Goal: Information Seeking & Learning: Find specific fact

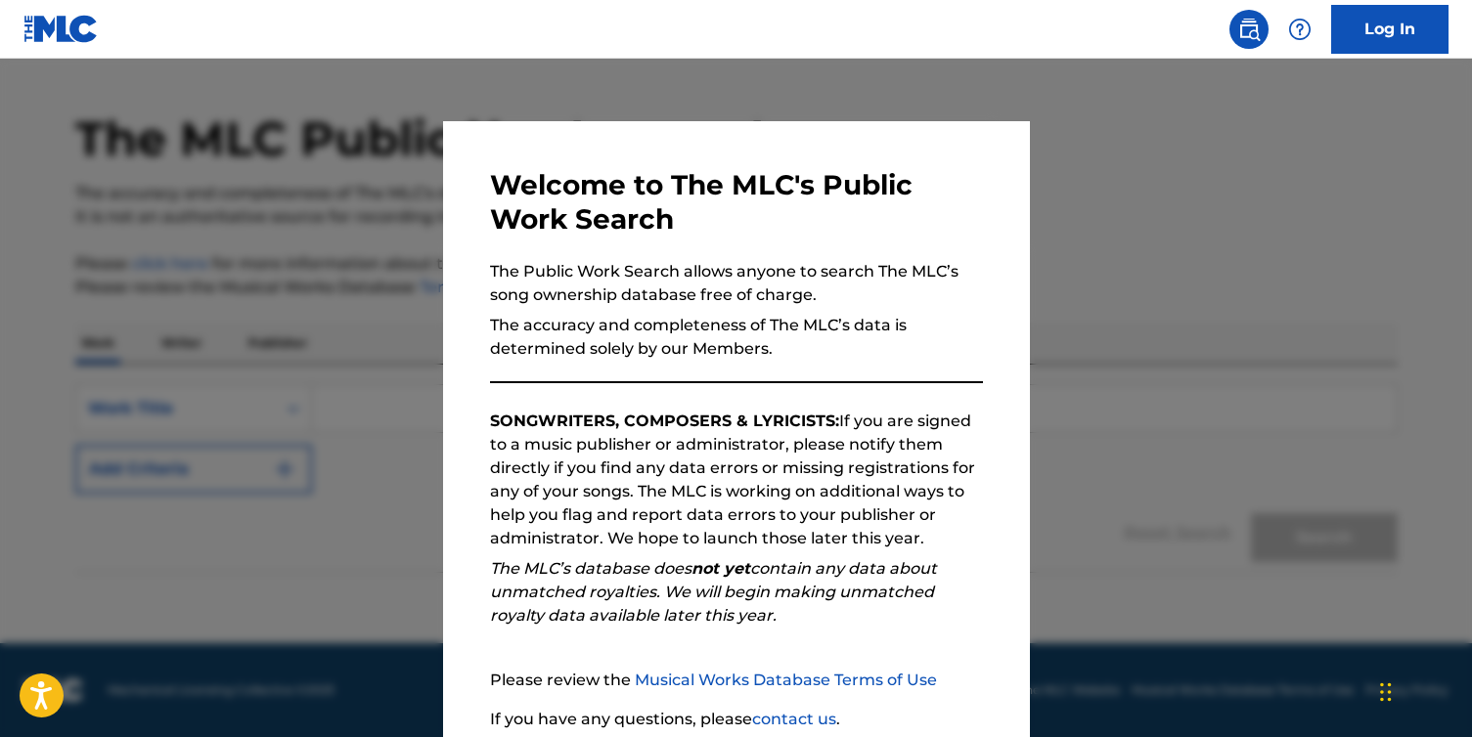
scroll to position [51, 0]
click at [1054, 417] on div at bounding box center [736, 427] width 1472 height 737
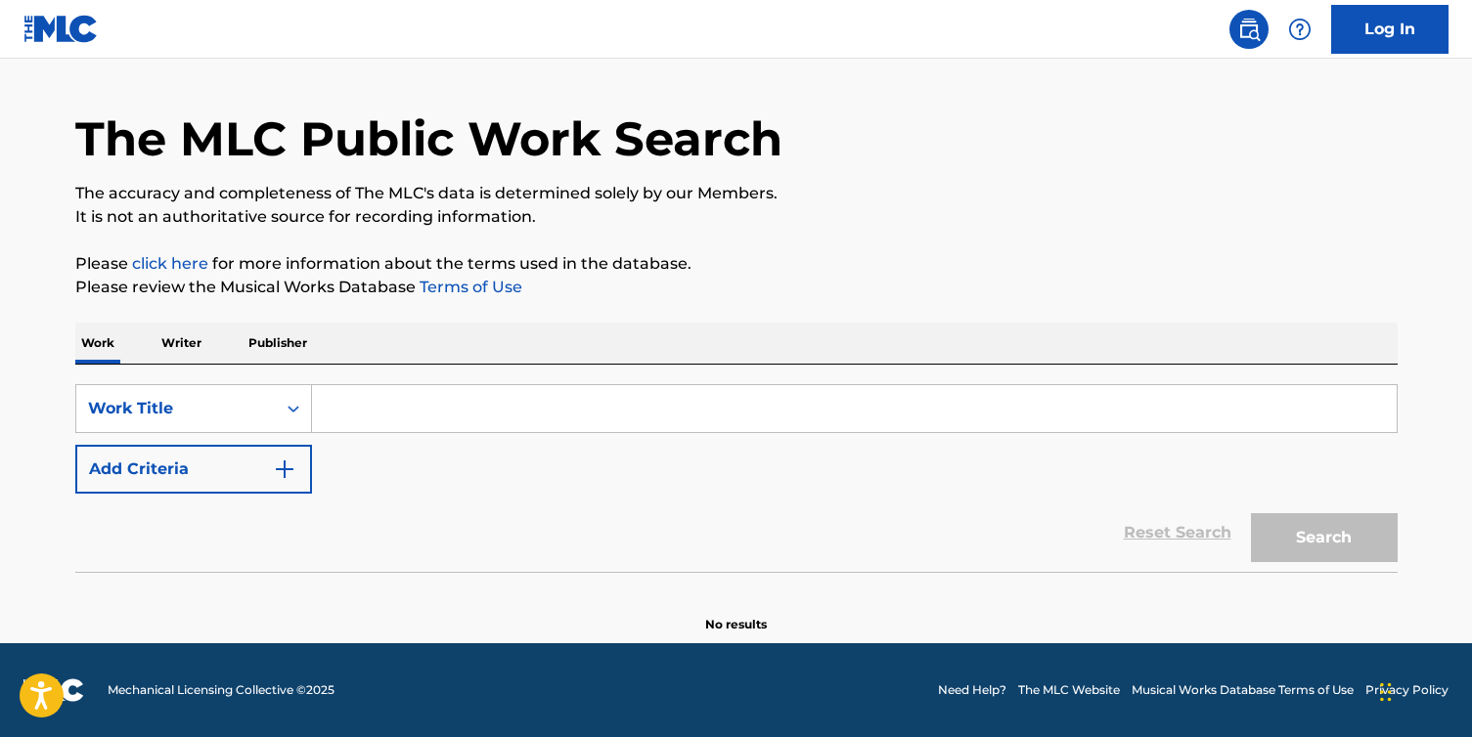
click at [453, 416] on input "Search Form" at bounding box center [854, 408] width 1085 height 47
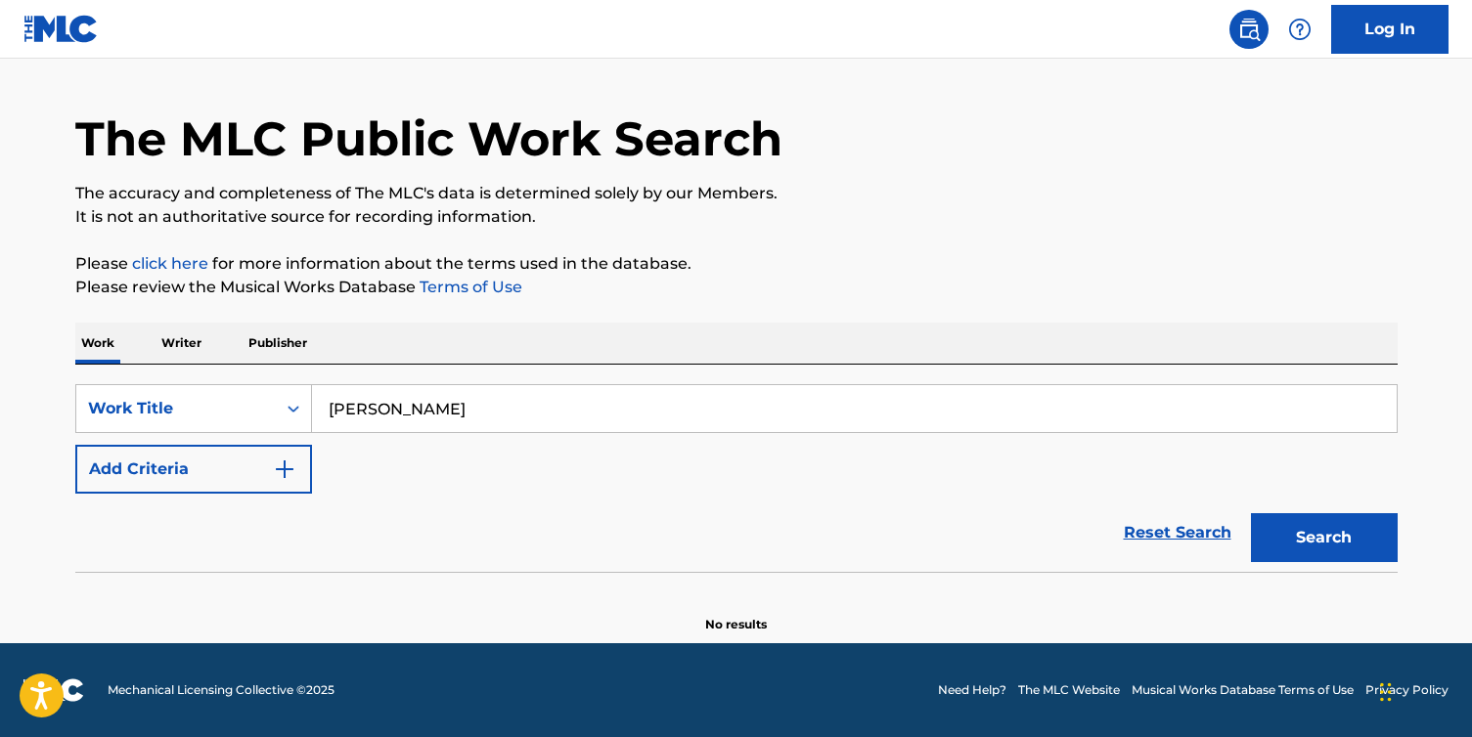
click at [1251, 513] on button "Search" at bounding box center [1324, 537] width 147 height 49
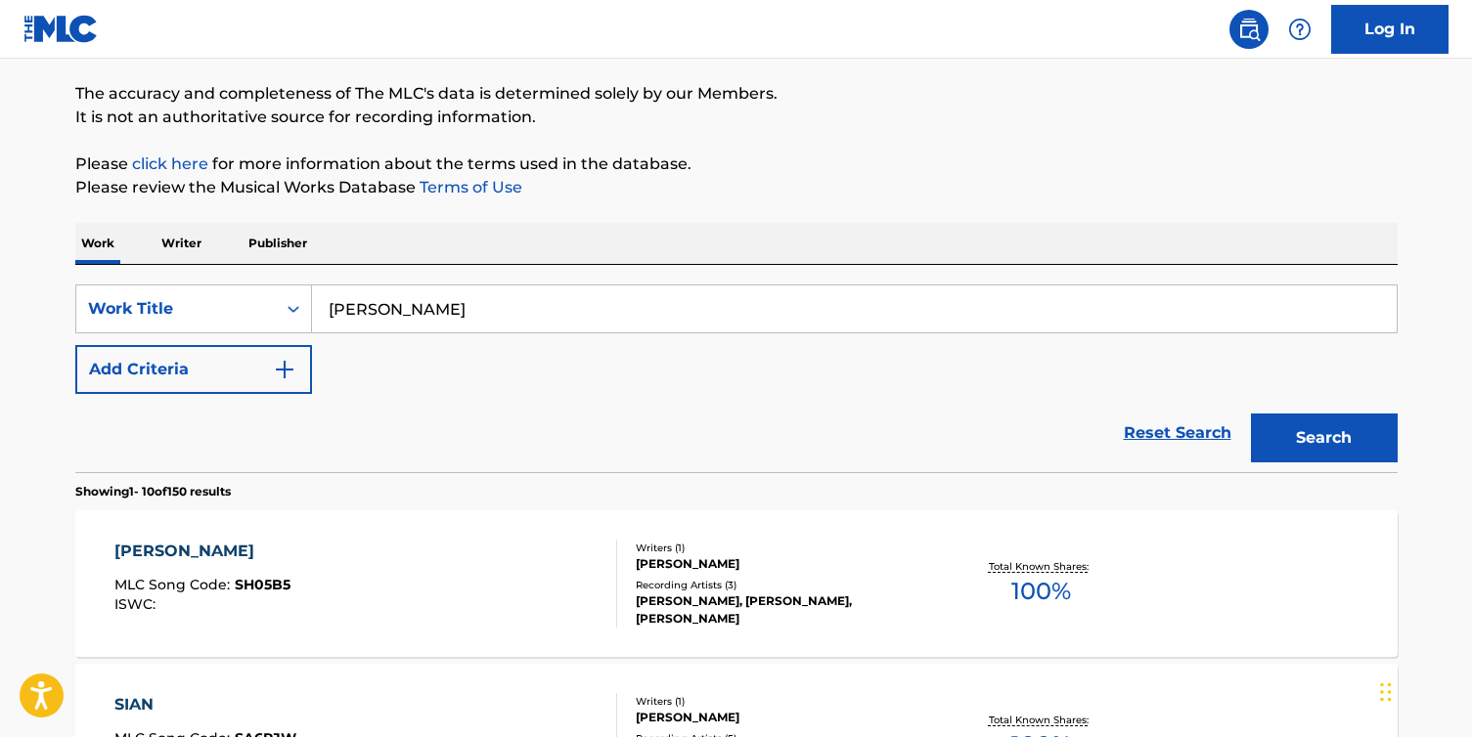
scroll to position [0, 0]
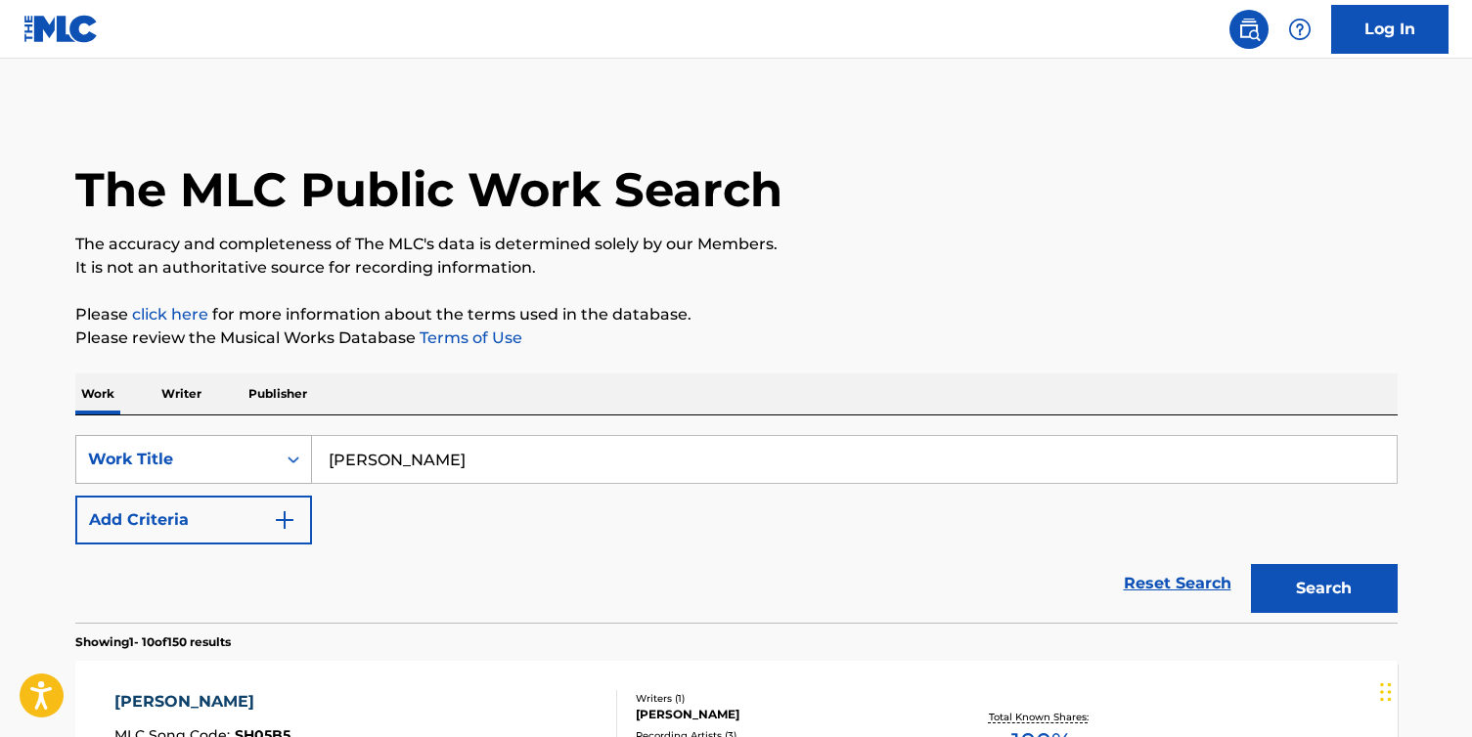
drag, startPoint x: 481, startPoint y: 457, endPoint x: 236, endPoint y: 446, distance: 245.7
click at [236, 446] on div "SearchWithCriteria87fba88c-cd9f-4d5a-a58d-3d4b186123be Work Title [PERSON_NAME]" at bounding box center [736, 459] width 1322 height 49
type input "[PERSON_NAME]"
click at [1251, 564] on button "Search" at bounding box center [1324, 588] width 147 height 49
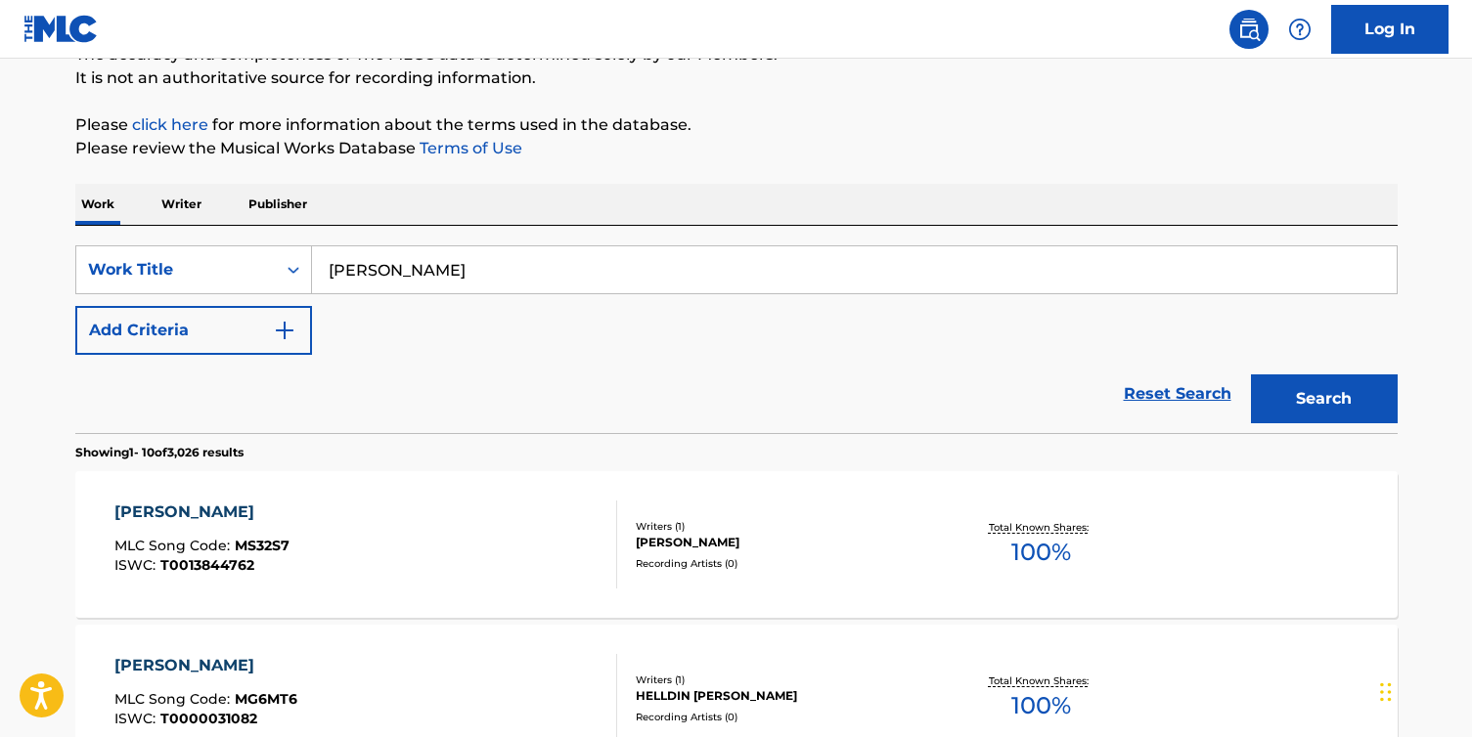
scroll to position [189, 0]
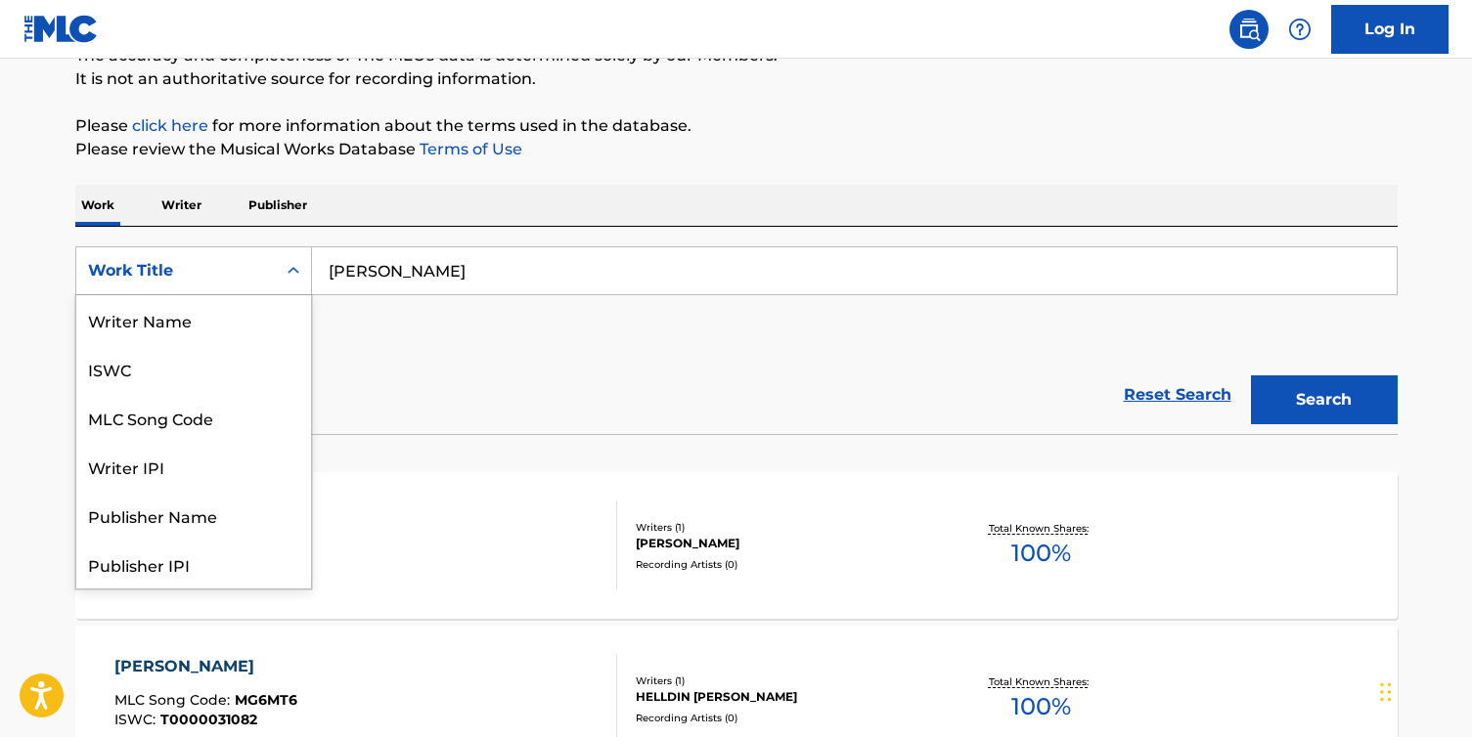
click at [219, 274] on div "Work Title" at bounding box center [176, 270] width 176 height 23
click at [200, 375] on div "Writer IPI" at bounding box center [193, 368] width 235 height 49
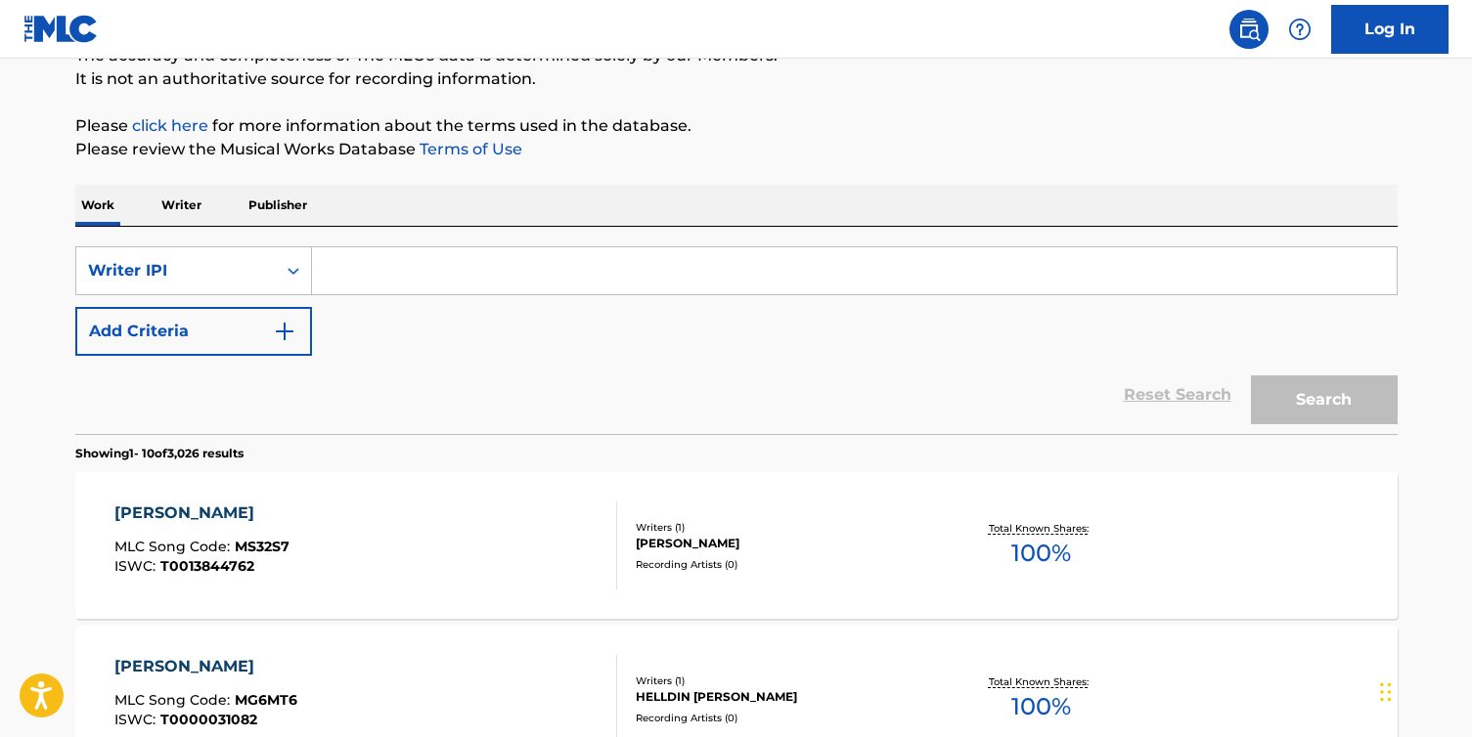
click at [486, 275] on input "Search Form" at bounding box center [854, 270] width 1085 height 47
paste input "764765695"
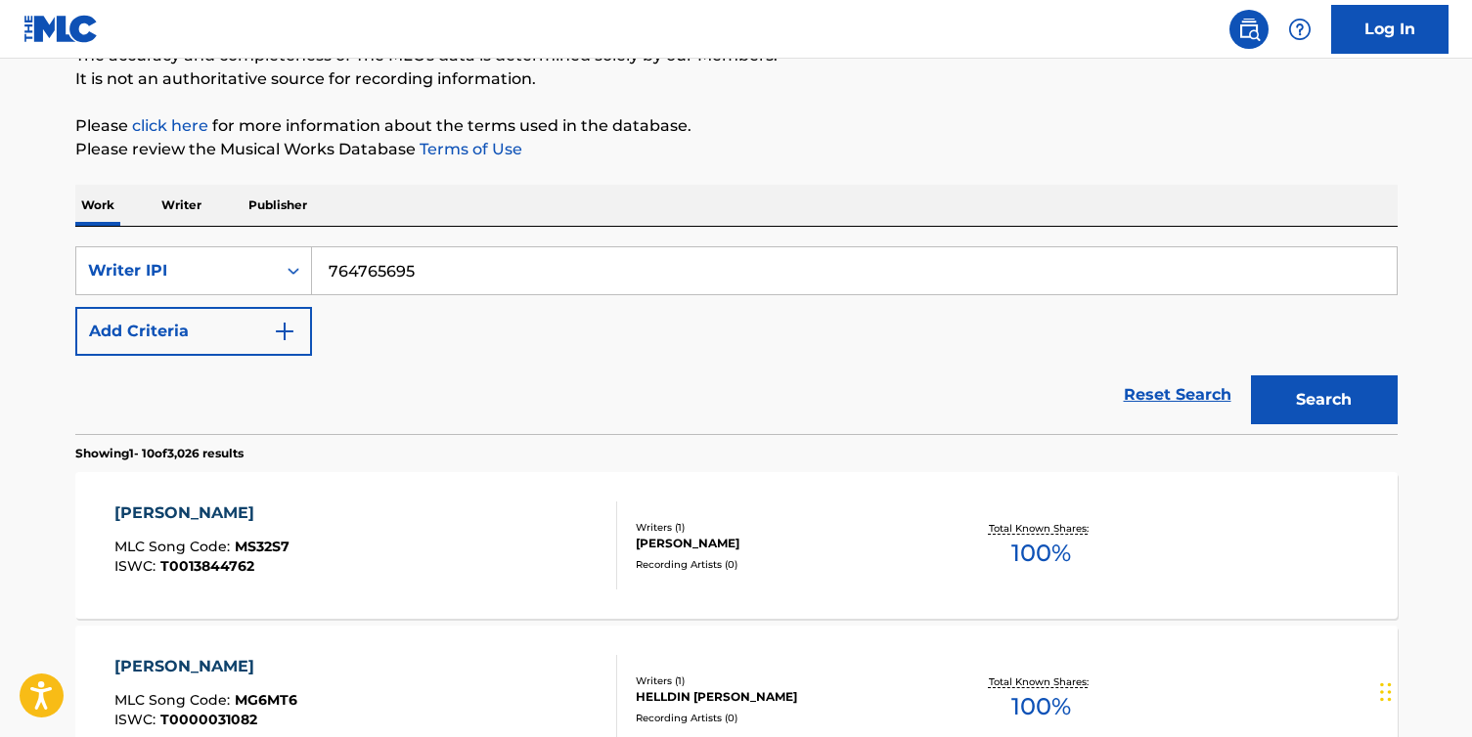
type input "764765695"
click at [1345, 406] on button "Search" at bounding box center [1324, 400] width 147 height 49
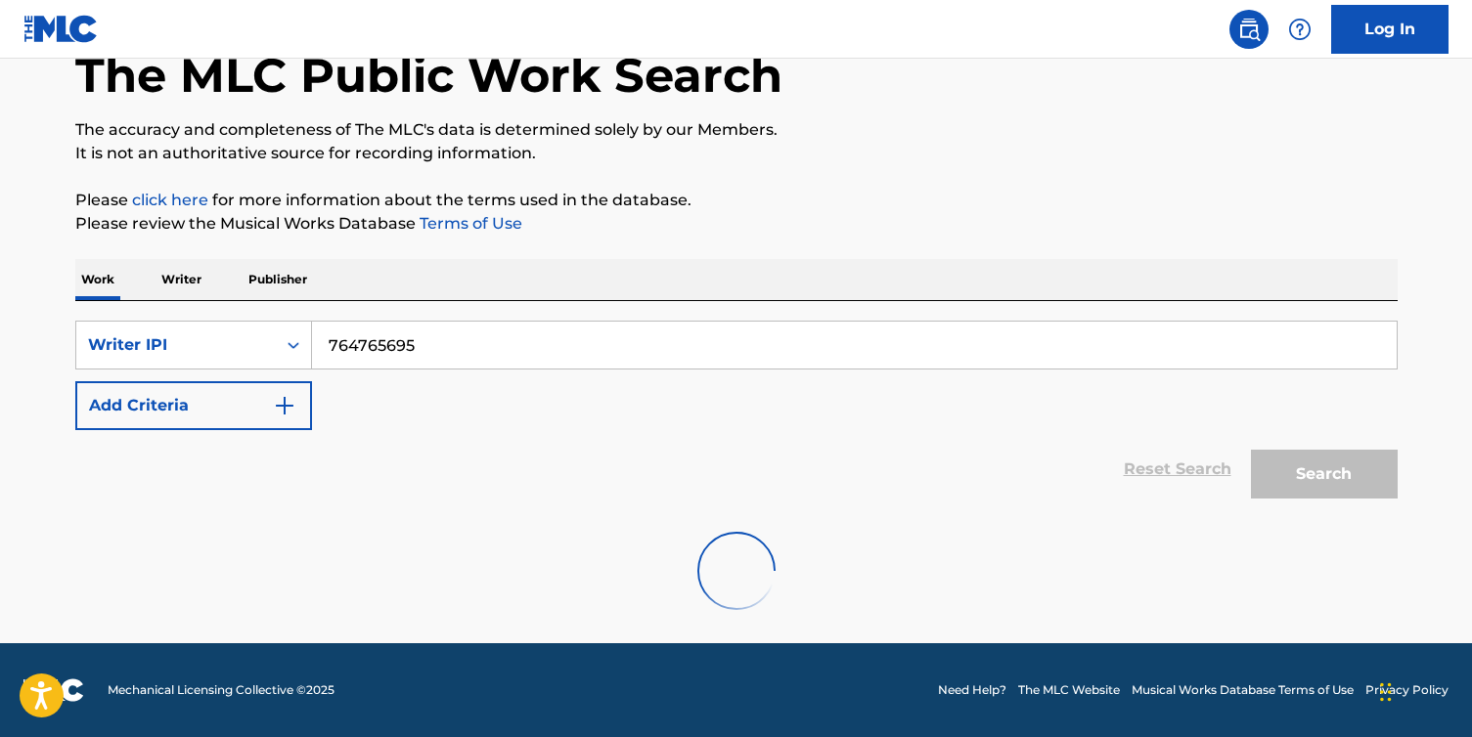
scroll to position [51, 0]
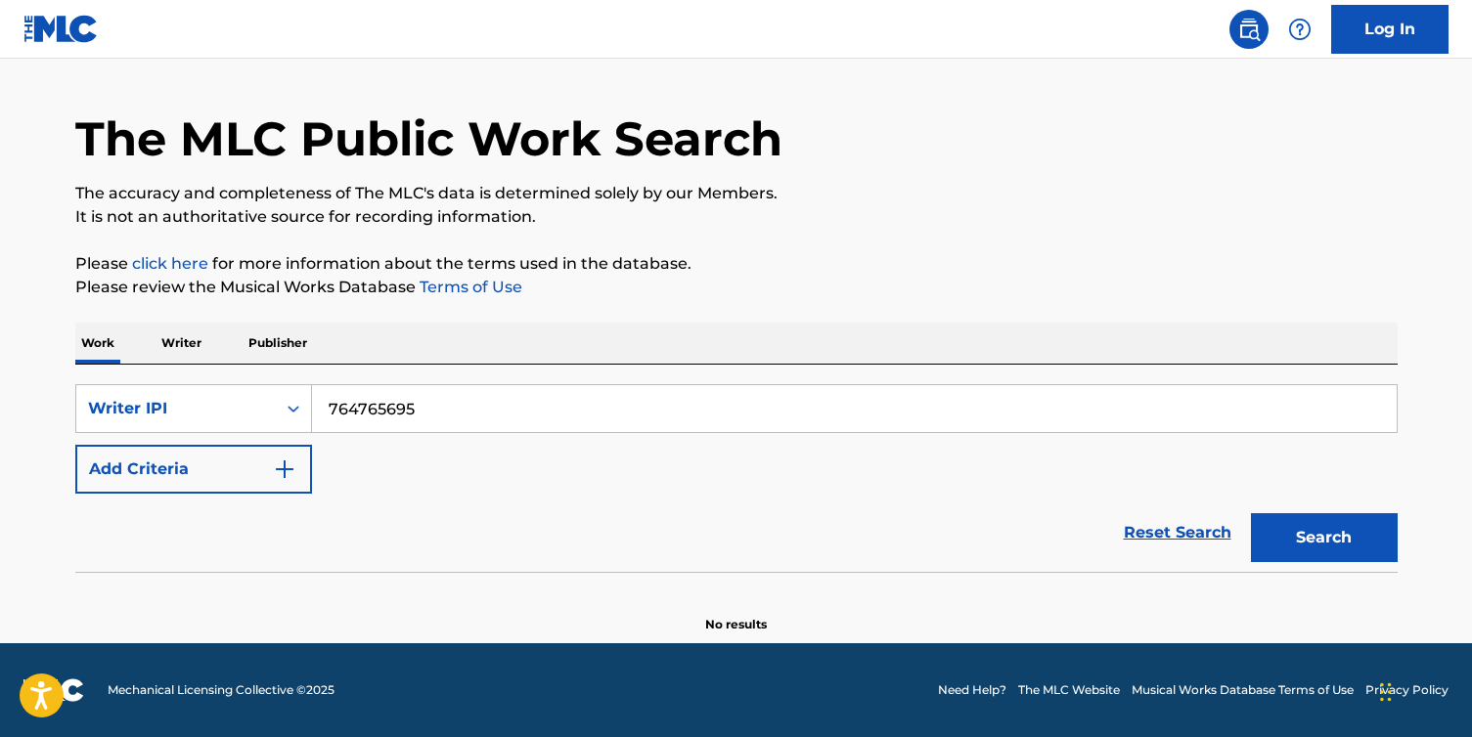
drag, startPoint x: 676, startPoint y: 401, endPoint x: 234, endPoint y: 349, distance: 445.1
click at [289, 357] on div "Work Writer Publisher SearchWithCriteria92fc2ad0-c122-453b-a7f7-6a3305d4fac0 Wr…" at bounding box center [736, 478] width 1322 height 311
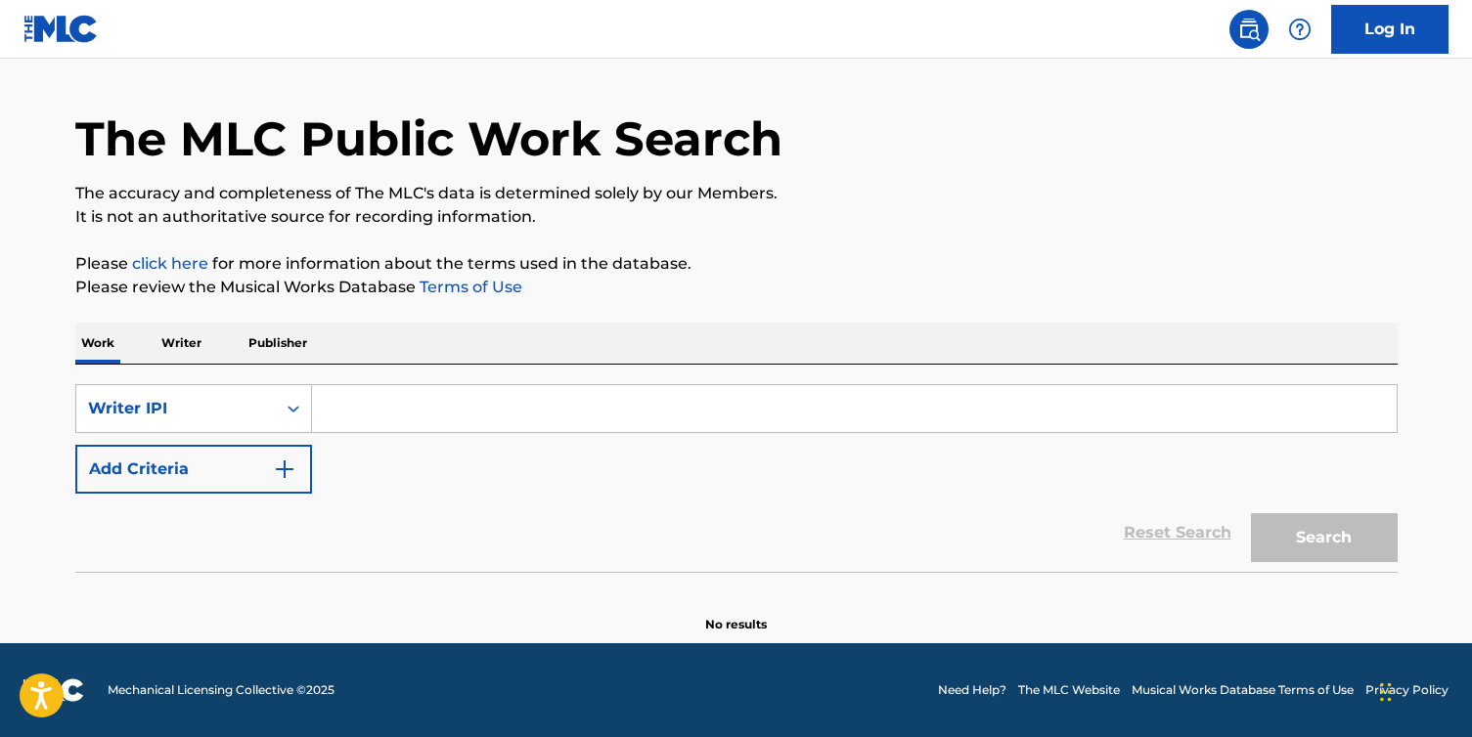
click at [583, 406] on input "Search Form" at bounding box center [854, 408] width 1085 height 47
paste input "00895894058"
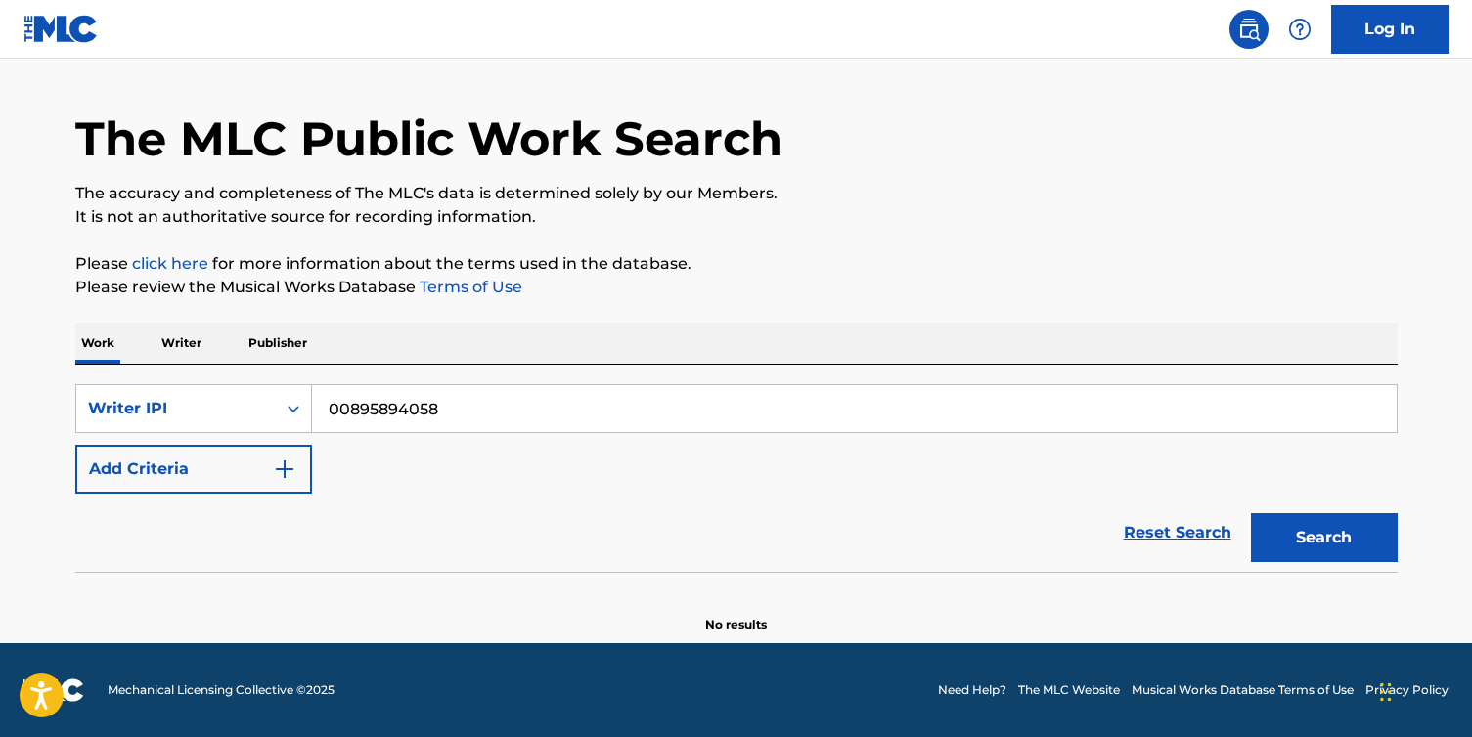
type input "00895894058"
click at [1348, 532] on button "Search" at bounding box center [1324, 537] width 147 height 49
drag, startPoint x: 461, startPoint y: 403, endPoint x: 232, endPoint y: 365, distance: 232.0
click at [255, 372] on div "SearchWithCriteria92fc2ad0-c122-453b-a7f7-6a3305d4fac0 Writer IPI 00895894058 A…" at bounding box center [736, 468] width 1322 height 207
